Goal: Task Accomplishment & Management: Use online tool/utility

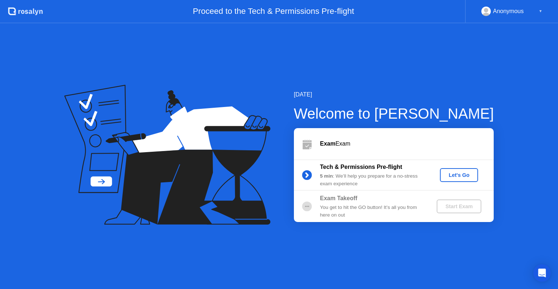
click at [456, 178] on div "Let's Go" at bounding box center [459, 175] width 32 height 6
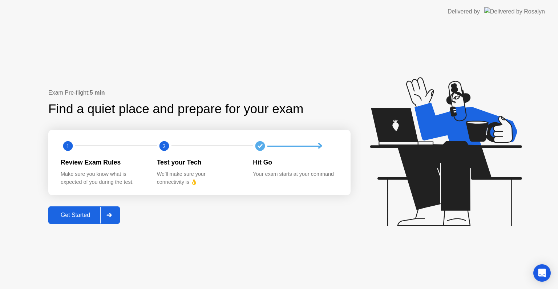
click at [87, 219] on button "Get Started" at bounding box center [84, 214] width 72 height 17
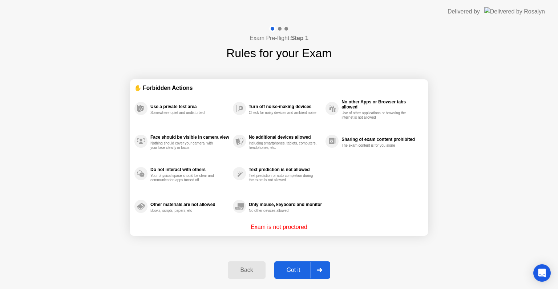
click at [298, 275] on button "Got it" at bounding box center [302, 269] width 56 height 17
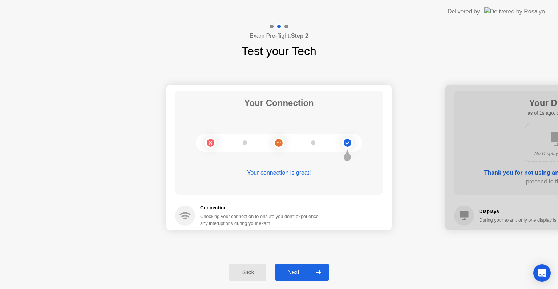
click at [298, 273] on div "Next" at bounding box center [293, 272] width 32 height 7
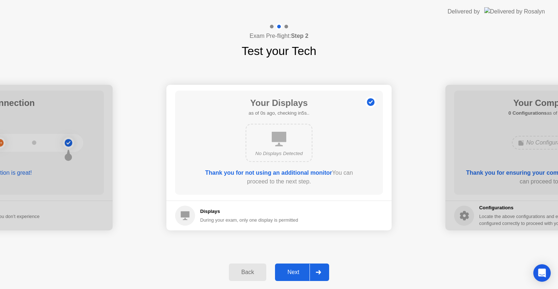
click at [298, 273] on div "Next" at bounding box center [293, 272] width 32 height 7
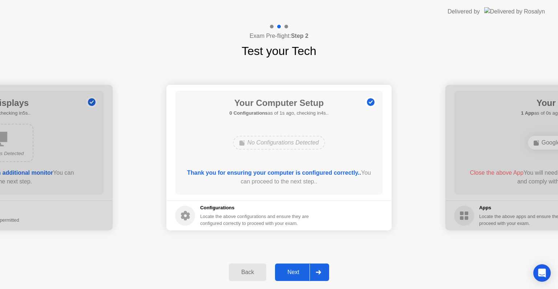
click at [298, 273] on div "Next" at bounding box center [293, 272] width 32 height 7
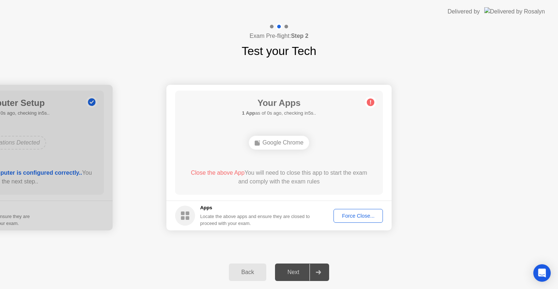
click at [360, 214] on div "Force Close..." at bounding box center [358, 216] width 44 height 6
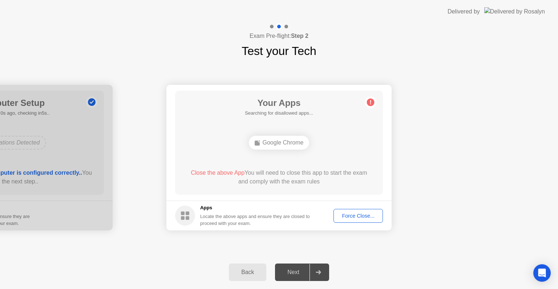
click at [359, 178] on div "Close the above App You will need to close this app to start the exam and compl…" at bounding box center [279, 176] width 187 height 17
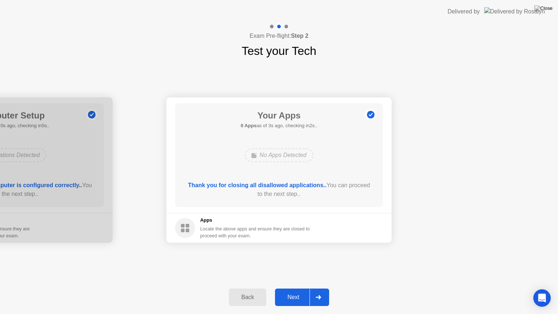
click at [291, 288] on div "Next" at bounding box center [293, 297] width 32 height 7
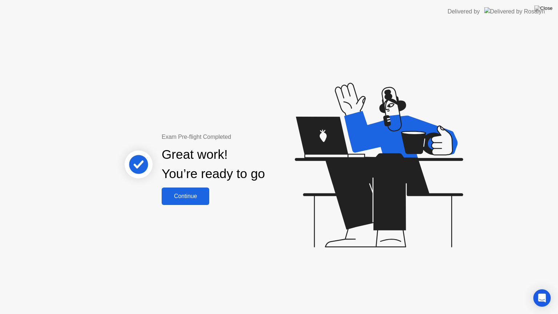
click at [181, 194] on div "Continue" at bounding box center [185, 196] width 43 height 7
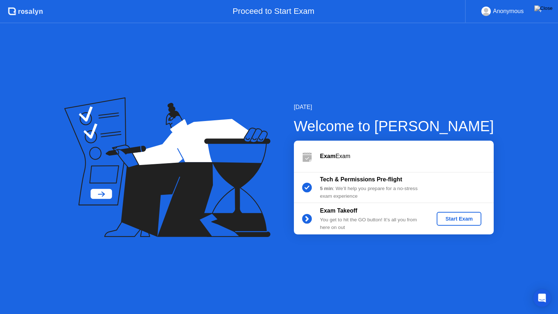
click at [456, 218] on div "Start Exam" at bounding box center [459, 219] width 39 height 6
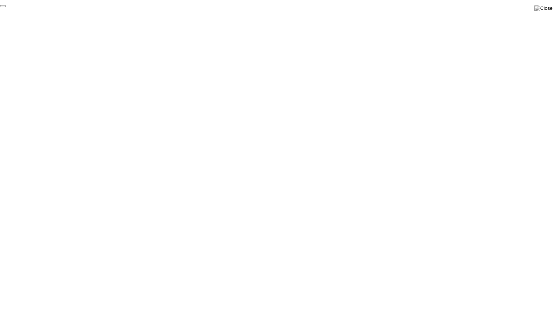
click div "End Proctoring Session"
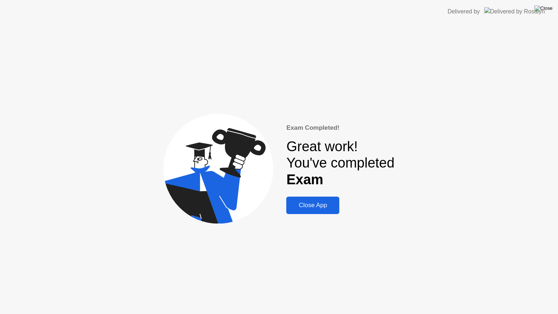
click at [544, 9] on img at bounding box center [544, 8] width 18 height 6
